Goal: Communication & Community: Answer question/provide support

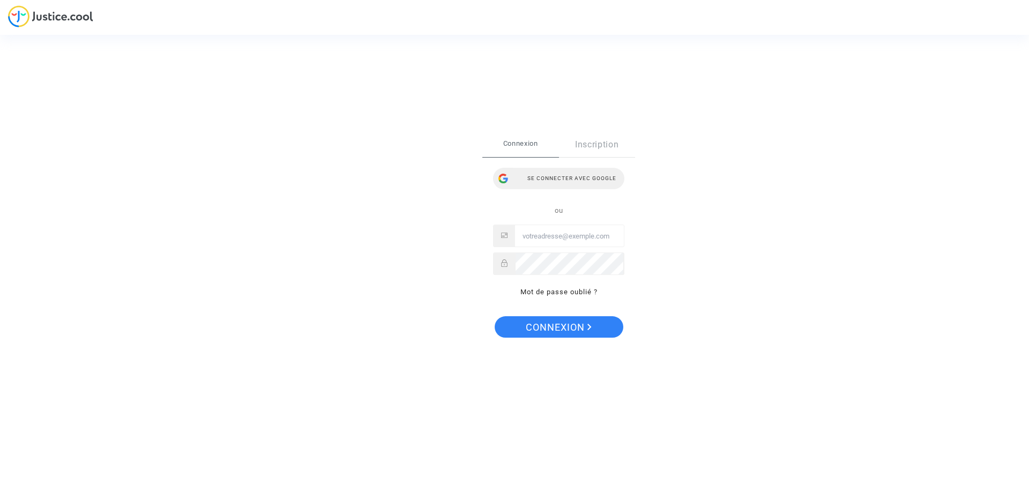
click at [592, 180] on div "Se connecter avec Google" at bounding box center [558, 178] width 131 height 21
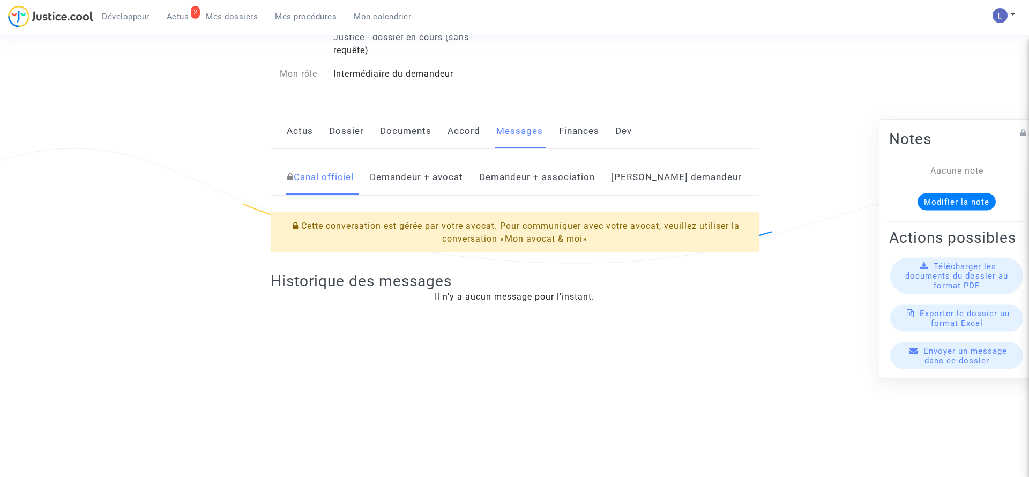
scroll to position [213, 0]
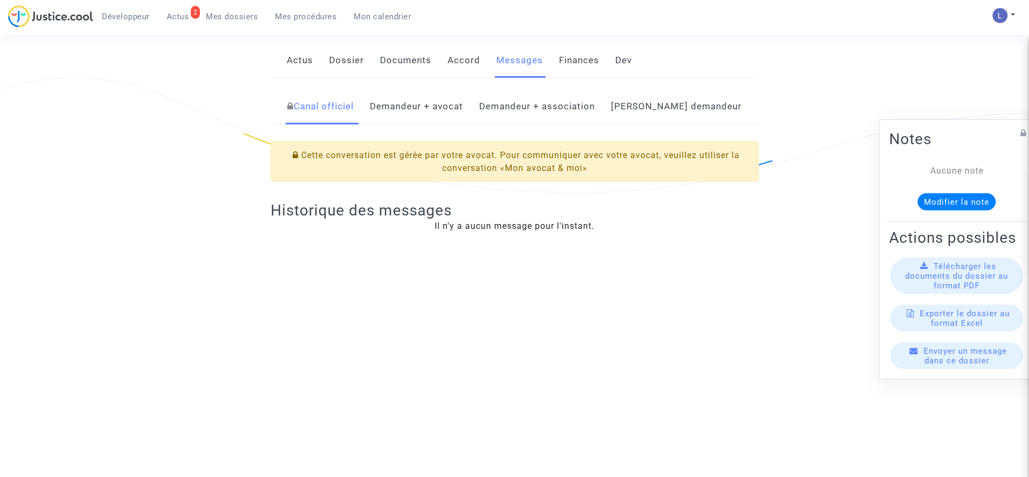
click at [441, 114] on link "Demandeur + avocat" at bounding box center [416, 106] width 93 height 35
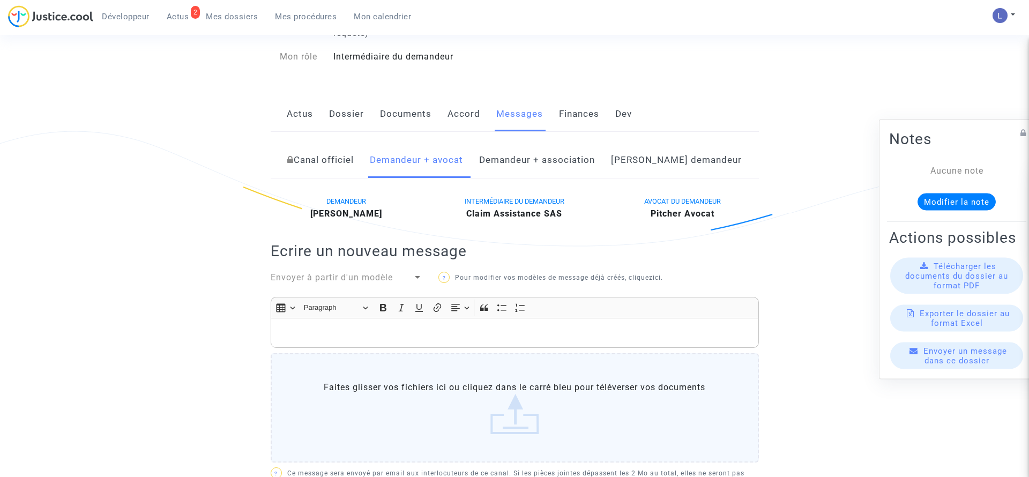
scroll to position [167, 0]
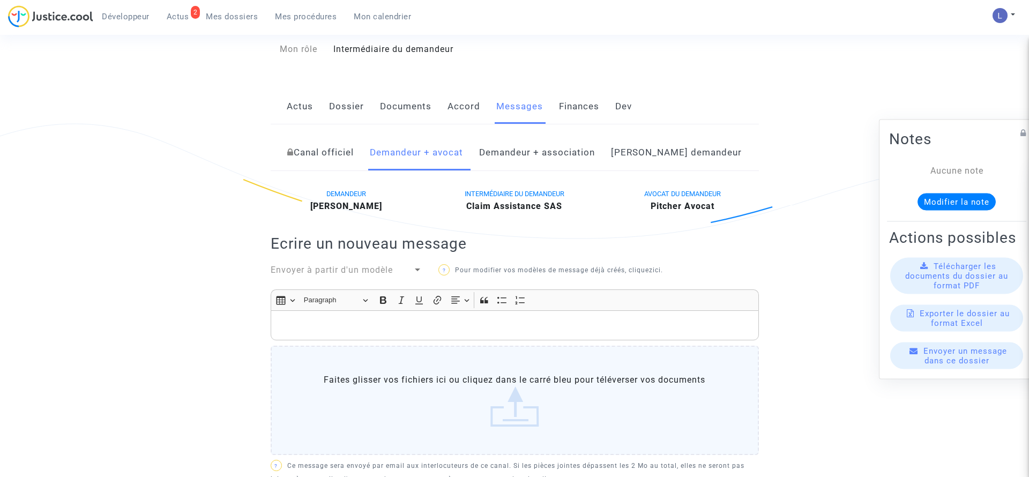
click at [568, 167] on link "Demandeur + association" at bounding box center [537, 152] width 116 height 35
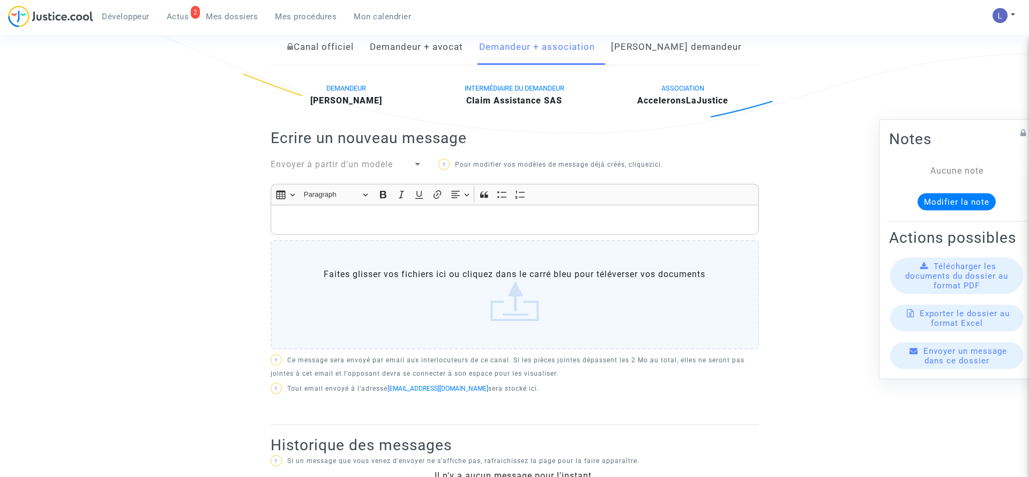
scroll to position [271, 0]
click at [439, 53] on link "Demandeur + avocat" at bounding box center [416, 48] width 93 height 35
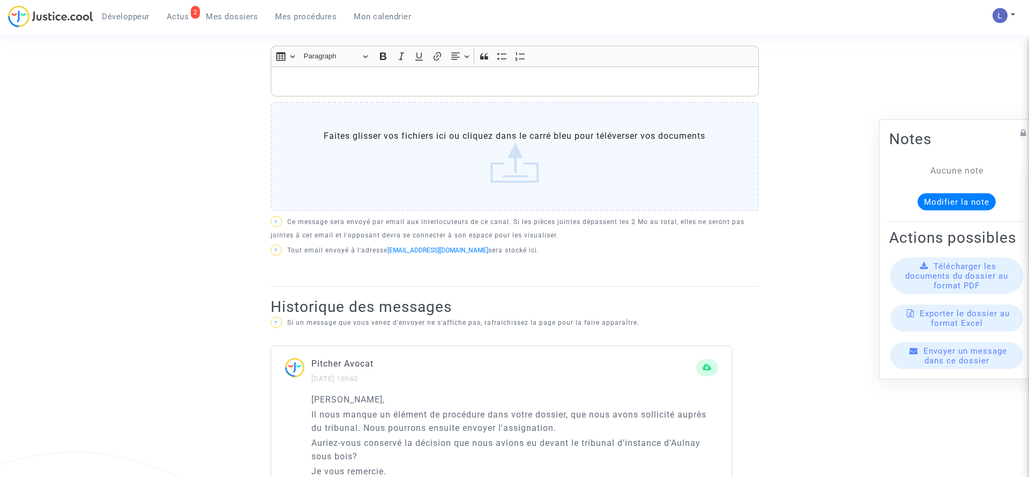
scroll to position [221, 0]
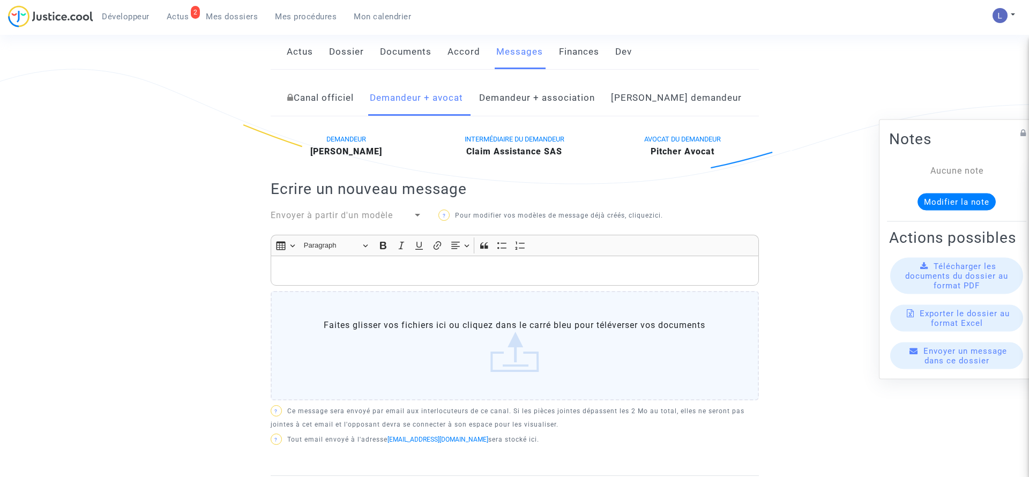
click at [683, 100] on link "[PERSON_NAME] demandeur" at bounding box center [676, 97] width 131 height 35
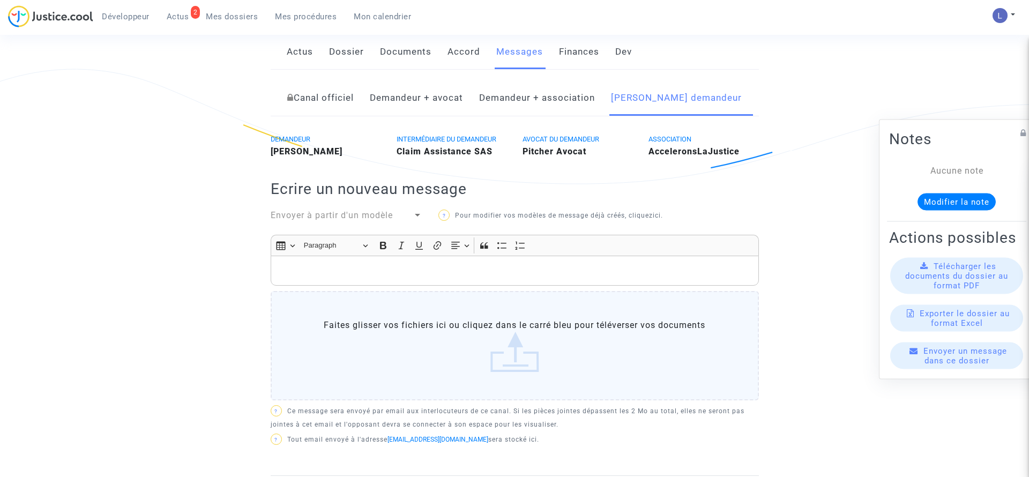
click at [549, 102] on link "Demandeur + association" at bounding box center [537, 97] width 116 height 35
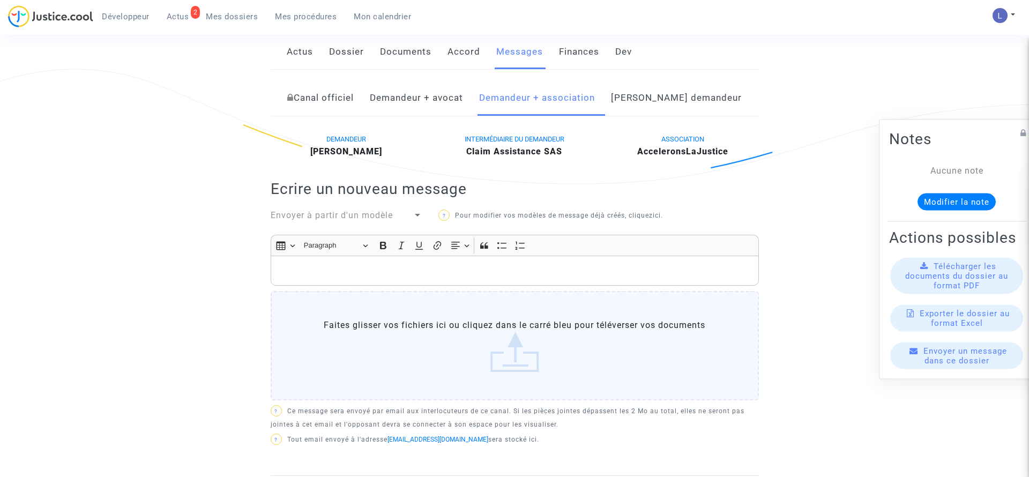
click at [372, 274] on p "Rich Text Editor, main" at bounding box center [514, 270] width 477 height 13
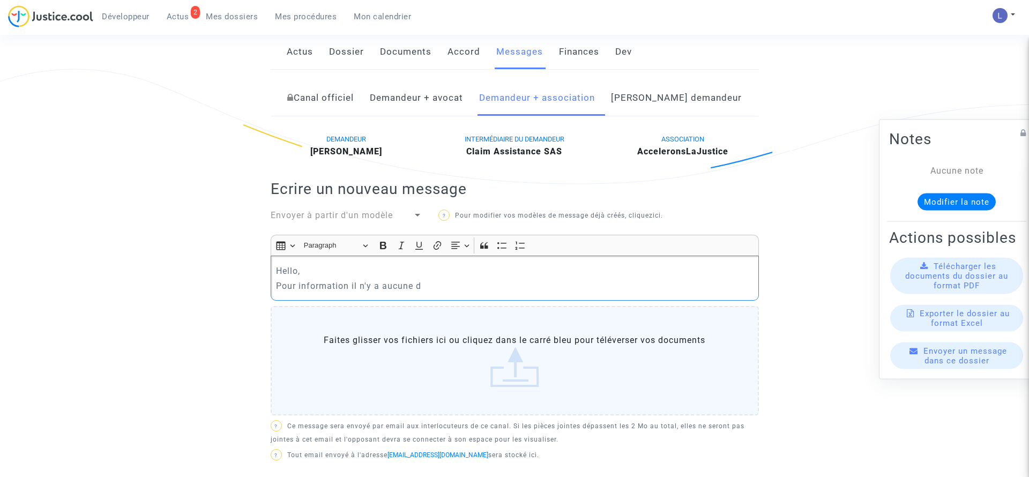
click at [314, 282] on p "Pour information il n'y a aucune d" at bounding box center [514, 285] width 477 height 13
click at [348, 286] on p "Pour faire suite il n'y a aucune d" at bounding box center [514, 285] width 477 height 13
click at [639, 288] on p "Pour faire suite au message que vous venez d'adresser au pax, il n'y a aucune d" at bounding box center [514, 285] width 477 height 13
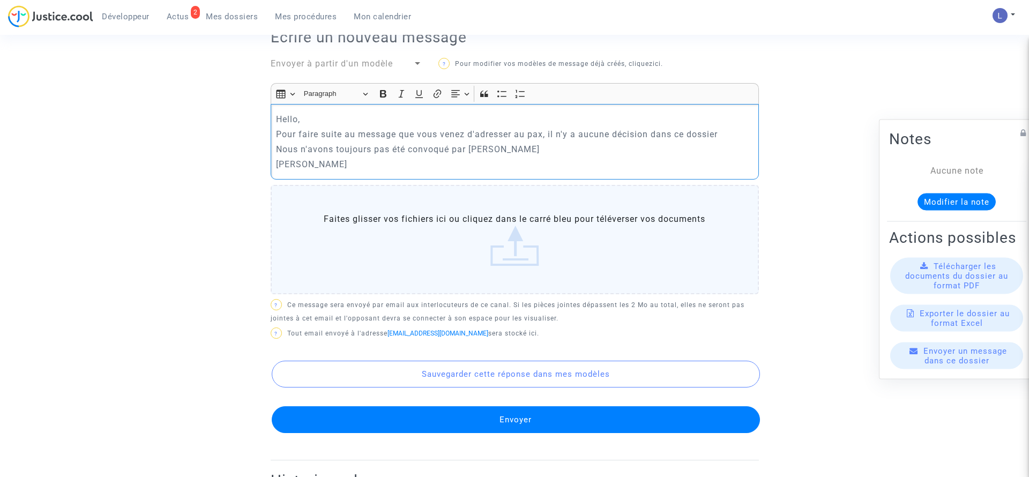
scroll to position [372, 0]
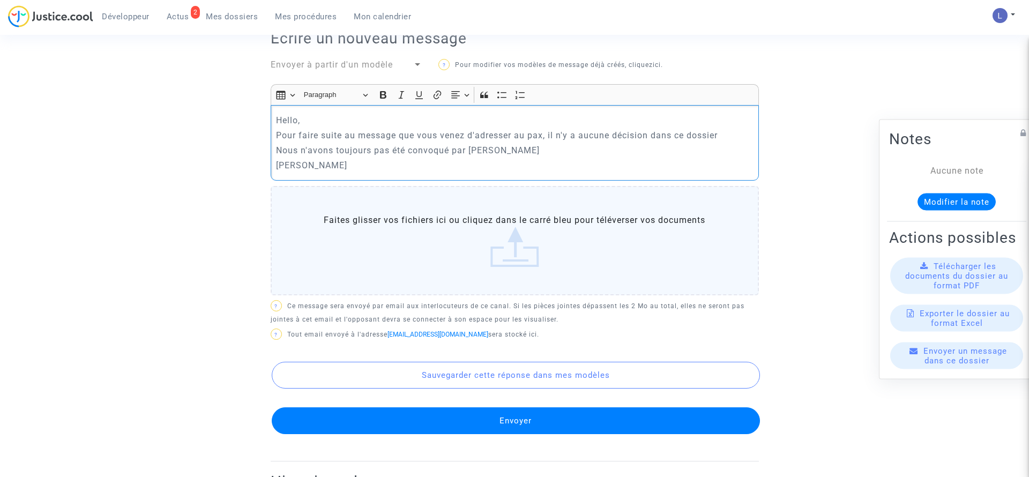
click at [538, 414] on button "Envoyer" at bounding box center [516, 420] width 488 height 27
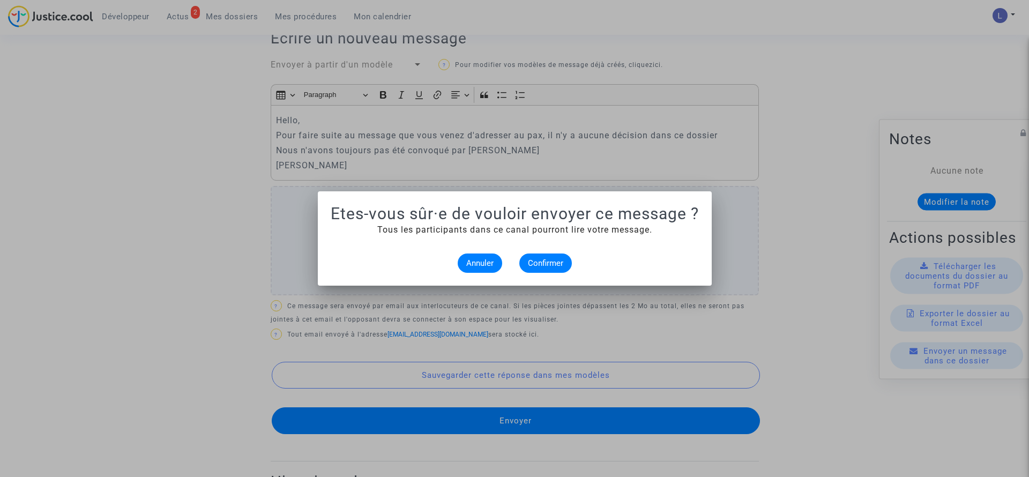
scroll to position [0, 0]
click at [543, 256] on button "Confirmer" at bounding box center [545, 263] width 53 height 19
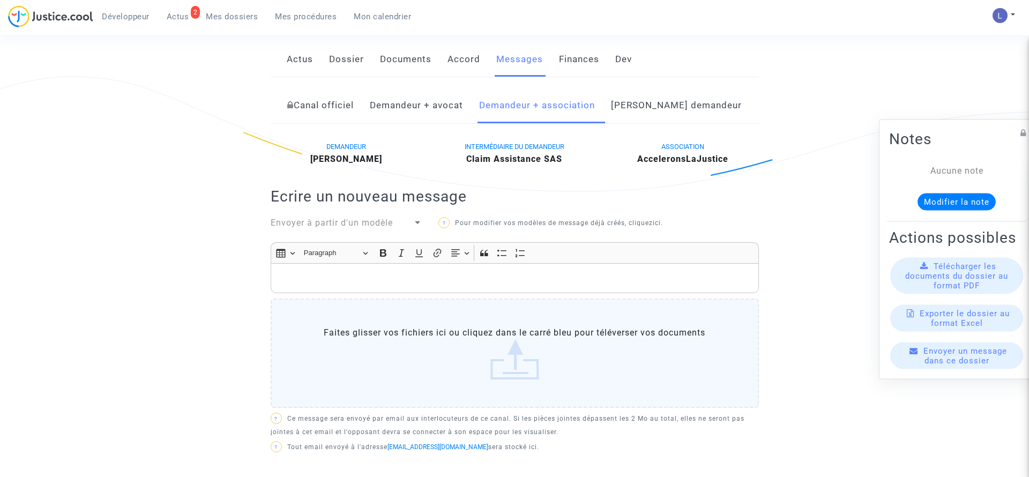
scroll to position [204, 0]
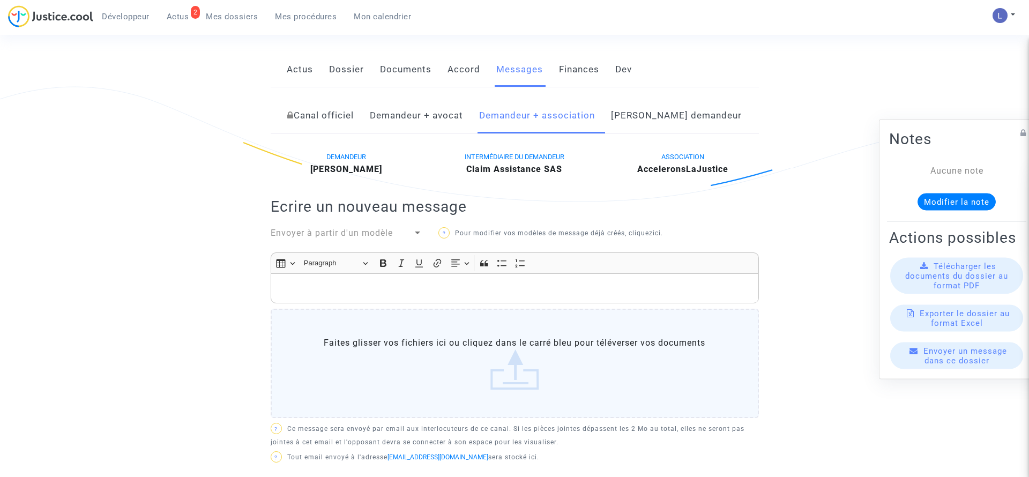
click at [424, 116] on link "Demandeur + avocat" at bounding box center [416, 115] width 93 height 35
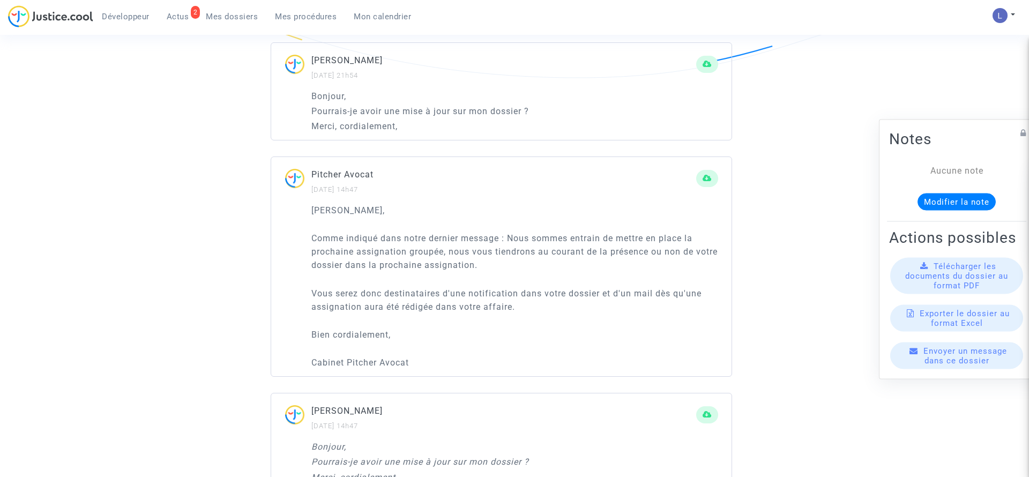
scroll to position [969, 0]
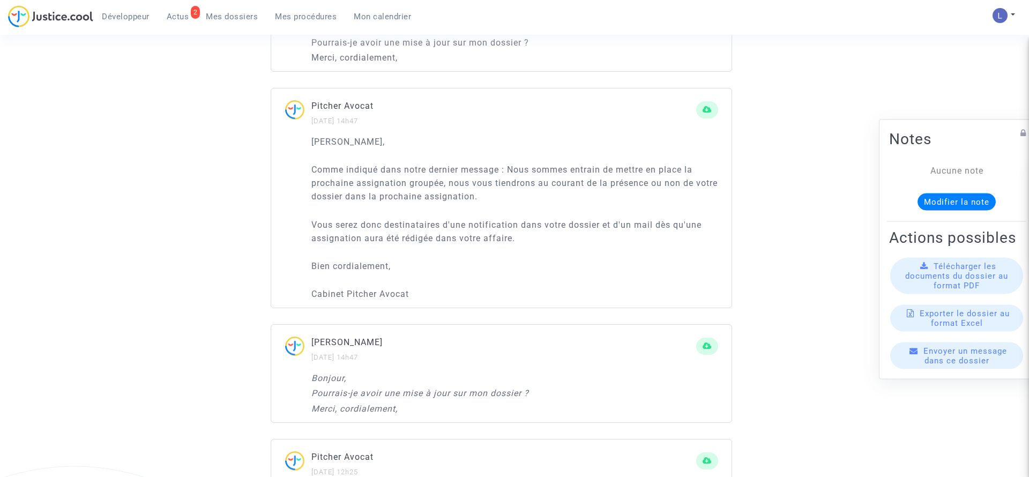
click at [181, 14] on span "Actus" at bounding box center [178, 17] width 23 height 10
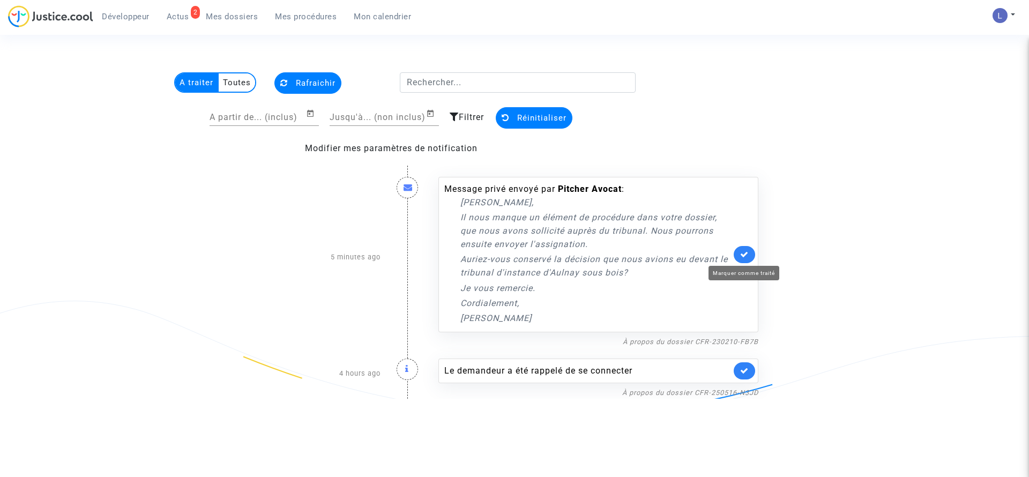
click at [745, 255] on icon at bounding box center [744, 254] width 9 height 8
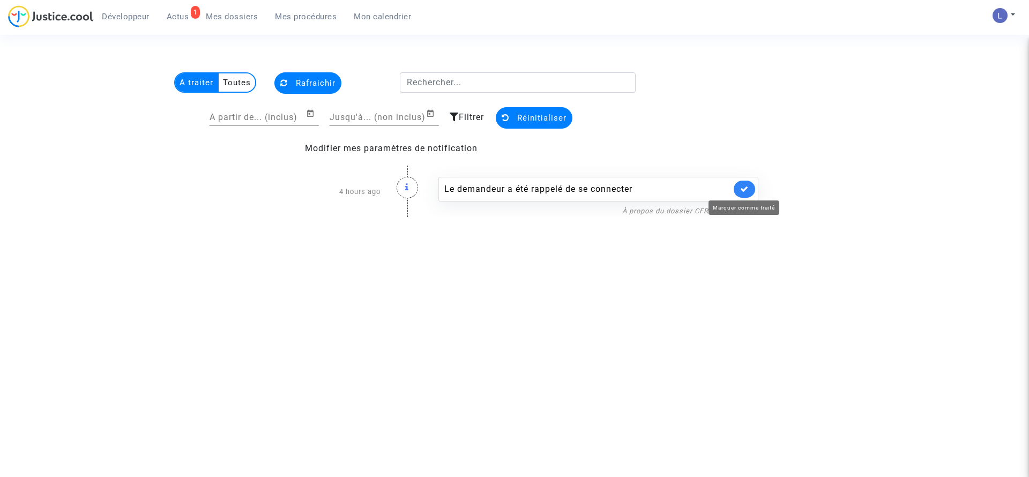
click at [746, 191] on icon at bounding box center [744, 189] width 9 height 8
